Goal: Navigation & Orientation: Go to known website

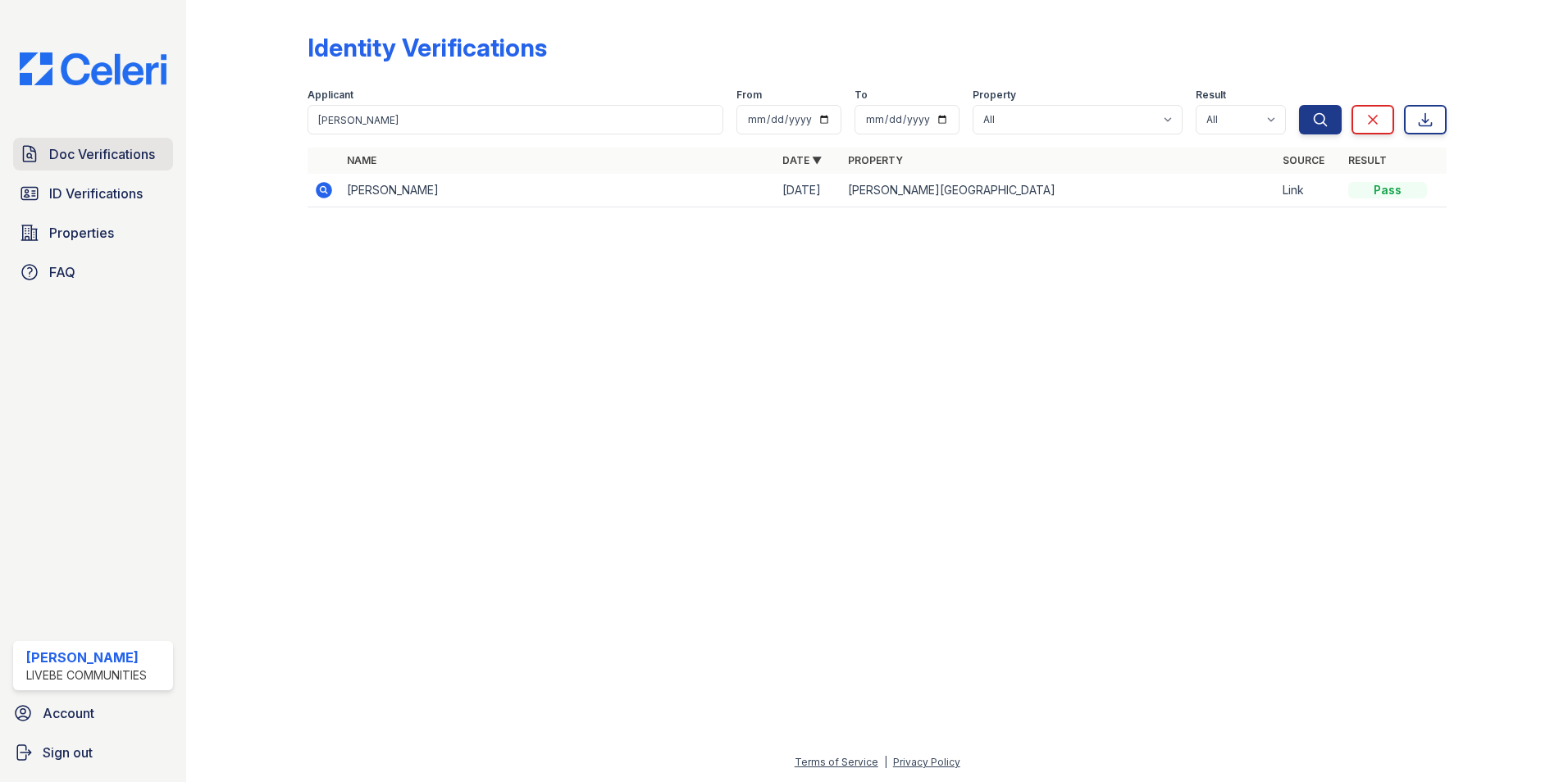
click at [114, 145] on span "Doc Verifications" at bounding box center [102, 154] width 106 height 19
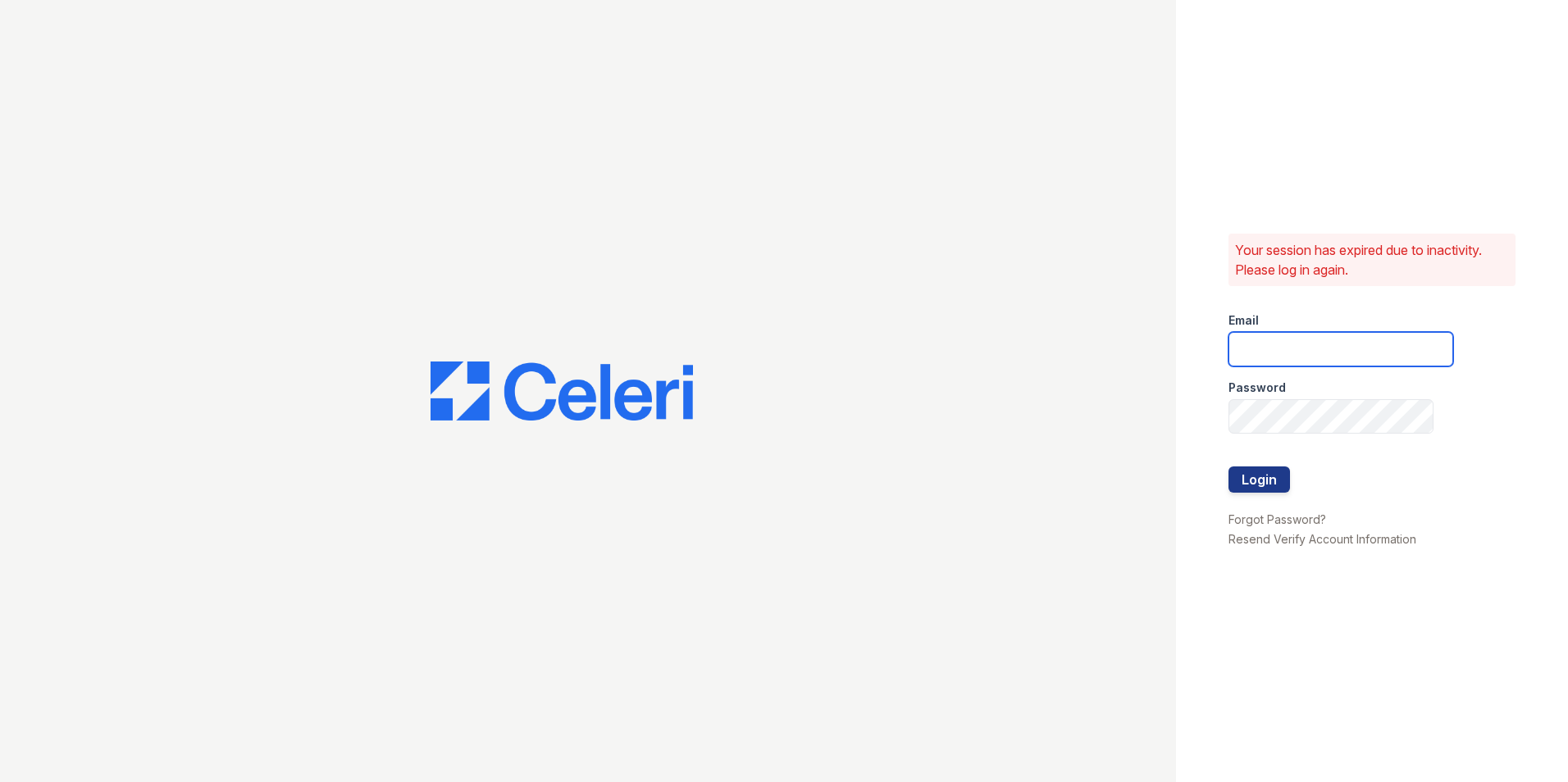
type input "[EMAIL_ADDRESS][DOMAIN_NAME]"
click at [1271, 482] on button "Login" at bounding box center [1259, 480] width 62 height 27
